Goal: Find contact information: Find contact information

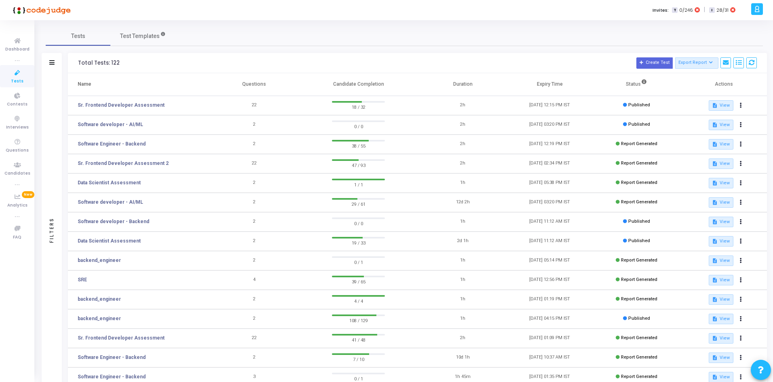
click at [145, 99] on td "Sr. Frontend Developer Assessment" at bounding box center [139, 105] width 143 height 19
click at [140, 107] on link "Sr. Frontend Developer Assessment" at bounding box center [121, 104] width 87 height 7
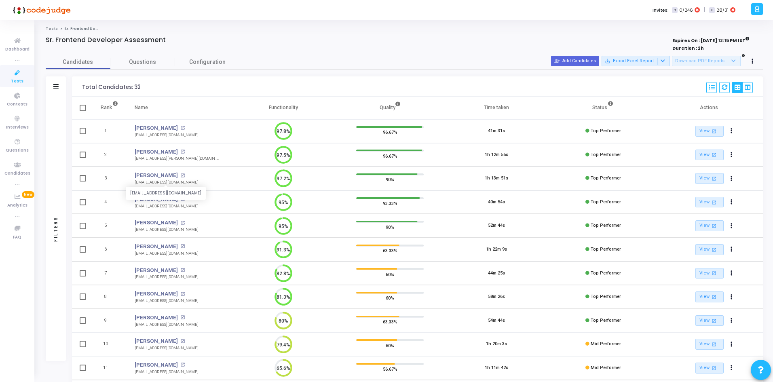
drag, startPoint x: 199, startPoint y: 182, endPoint x: 147, endPoint y: 183, distance: 51.8
click at [147, 183] on td "[PERSON_NAME] open_in_new [EMAIL_ADDRESS][DOMAIN_NAME] [EMAIL_ADDRESS][DOMAIN_N…" at bounding box center [179, 179] width 104 height 24
drag, startPoint x: 192, startPoint y: 281, endPoint x: 136, endPoint y: 279, distance: 55.8
click at [136, 279] on td "[PERSON_NAME] open_in_new [EMAIL_ADDRESS][DOMAIN_NAME] [EMAIL_ADDRESS][DOMAIN_N…" at bounding box center [179, 274] width 104 height 24
click at [136, 279] on div "[EMAIL_ADDRESS][DOMAIN_NAME]" at bounding box center [167, 277] width 64 height 6
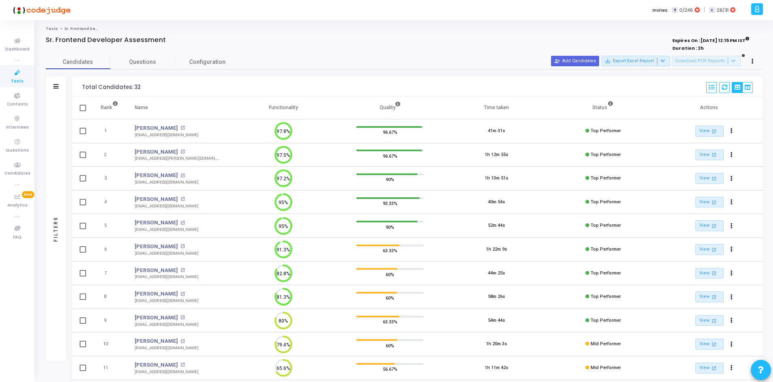
drag, startPoint x: 202, startPoint y: 183, endPoint x: 130, endPoint y: 183, distance: 72.4
click at [130, 183] on td "[PERSON_NAME] open_in_new [EMAIL_ADDRESS][DOMAIN_NAME] [EMAIL_ADDRESS][DOMAIN_N…" at bounding box center [179, 179] width 104 height 24
copy div "[EMAIL_ADDRESS][DOMAIN_NAME]"
